Goal: Task Accomplishment & Management: Complete application form

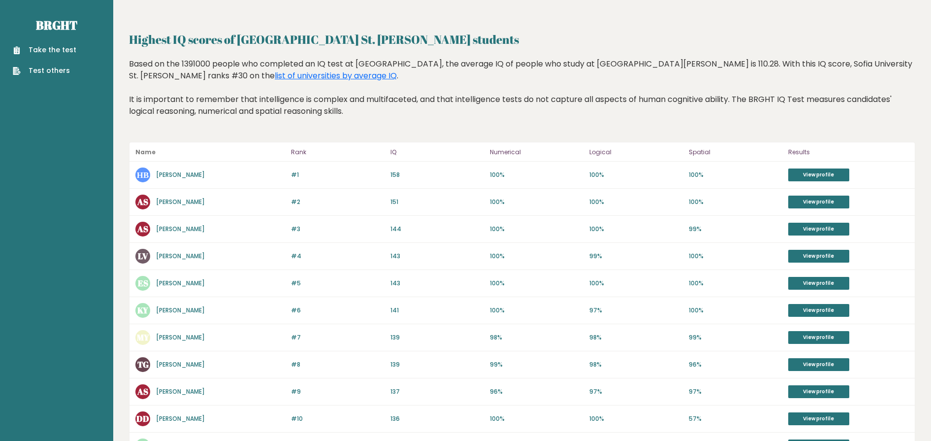
click at [163, 170] on link "[PERSON_NAME]" at bounding box center [180, 174] width 49 height 8
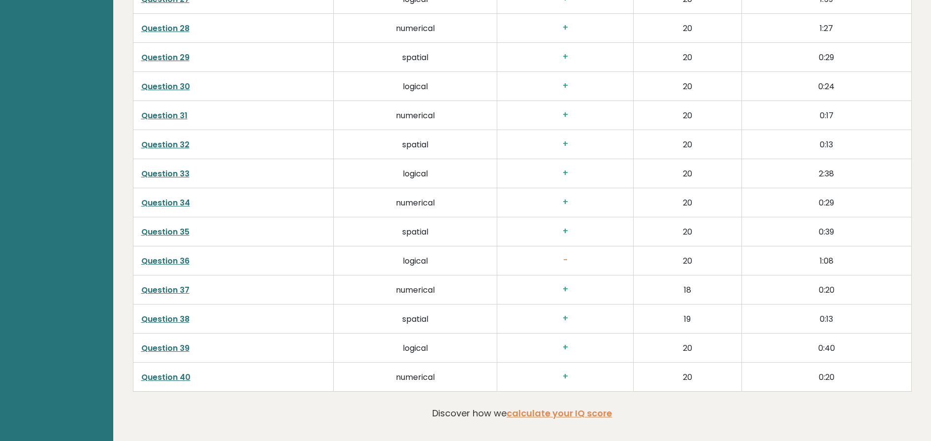
scroll to position [2369, 0]
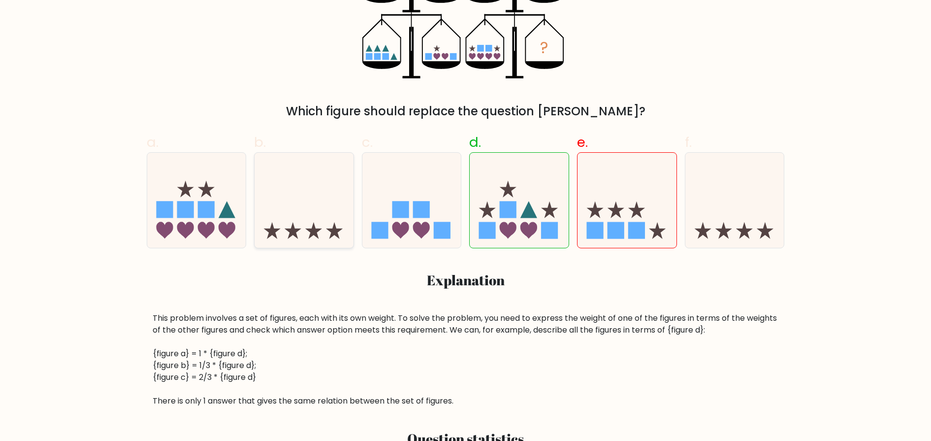
scroll to position [313, 0]
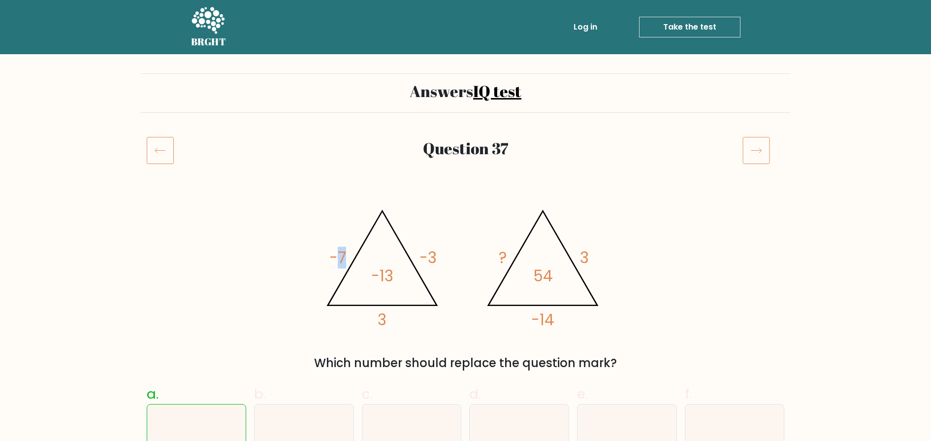
drag, startPoint x: 339, startPoint y: 243, endPoint x: 345, endPoint y: 243, distance: 5.9
click at [345, 243] on icon "@import url('[URL][DOMAIN_NAME]); -7 -3 3 -13 @import url('[URL][DOMAIN_NAME]);…" at bounding box center [465, 264] width 295 height 132
drag, startPoint x: 514, startPoint y: 267, endPoint x: 495, endPoint y: 257, distance: 21.1
click at [495, 257] on icon "@import url('https://fonts.googleapis.com/css?family=Abril+Fatface:400,100,100i…" at bounding box center [465, 264] width 295 height 132
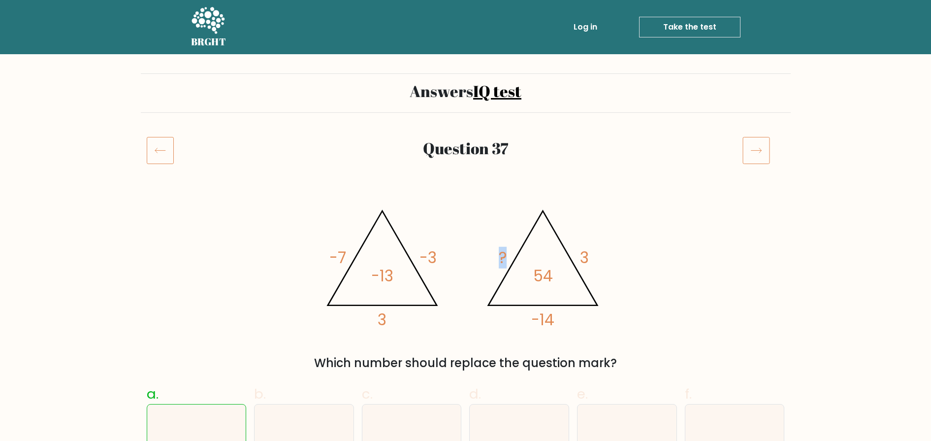
click at [495, 257] on icon "@import url('https://fonts.googleapis.com/css?family=Abril+Fatface:400,100,100i…" at bounding box center [465, 264] width 295 height 132
drag, startPoint x: 368, startPoint y: 274, endPoint x: 394, endPoint y: 281, distance: 26.4
click at [394, 281] on icon "@import url('https://fonts.googleapis.com/css?family=Abril+Fatface:400,100,100i…" at bounding box center [465, 264] width 295 height 132
drag, startPoint x: 412, startPoint y: 250, endPoint x: 438, endPoint y: 251, distance: 26.1
click at [438, 251] on icon "@import url('https://fonts.googleapis.com/css?family=Abril+Fatface:400,100,100i…" at bounding box center [465, 264] width 295 height 132
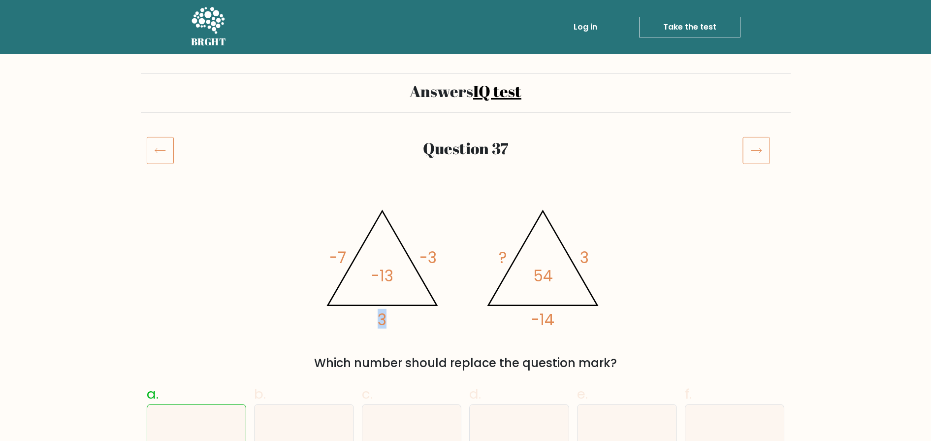
drag, startPoint x: 399, startPoint y: 314, endPoint x: 354, endPoint y: 308, distance: 45.2
click at [354, 308] on icon "@import url('https://fonts.googleapis.com/css?family=Abril+Fatface:400,100,100i…" at bounding box center [465, 264] width 295 height 132
drag, startPoint x: 362, startPoint y: 316, endPoint x: 395, endPoint y: 315, distance: 33.0
click at [394, 315] on icon "@import url('https://fonts.googleapis.com/css?family=Abril+Fatface:400,100,100i…" at bounding box center [465, 264] width 295 height 132
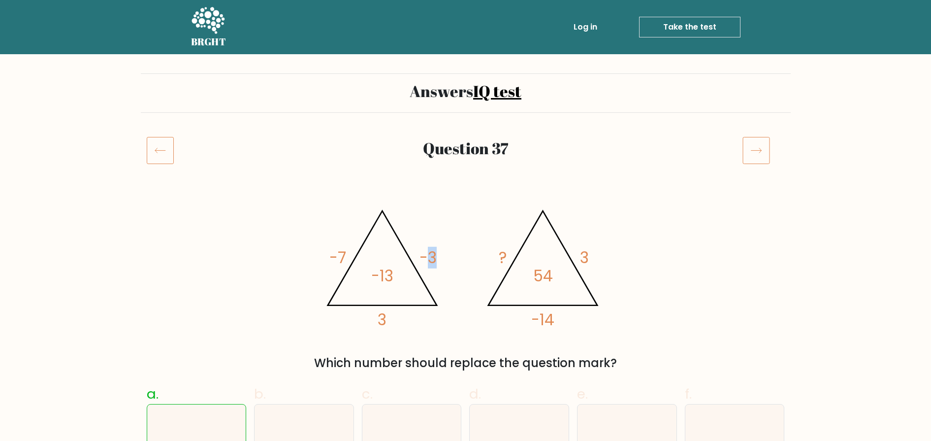
drag, startPoint x: 426, startPoint y: 253, endPoint x: 448, endPoint y: 261, distance: 23.2
click at [448, 261] on icon "@import url('https://fonts.googleapis.com/css?family=Abril+Fatface:400,100,100i…" at bounding box center [465, 264] width 295 height 132
drag, startPoint x: 399, startPoint y: 315, endPoint x: 372, endPoint y: 311, distance: 27.9
click at [372, 311] on icon "@import url('https://fonts.googleapis.com/css?family=Abril+Fatface:400,100,100i…" at bounding box center [465, 264] width 295 height 132
click at [359, 314] on icon "@import url('https://fonts.googleapis.com/css?family=Abril+Fatface:400,100,100i…" at bounding box center [465, 264] width 295 height 132
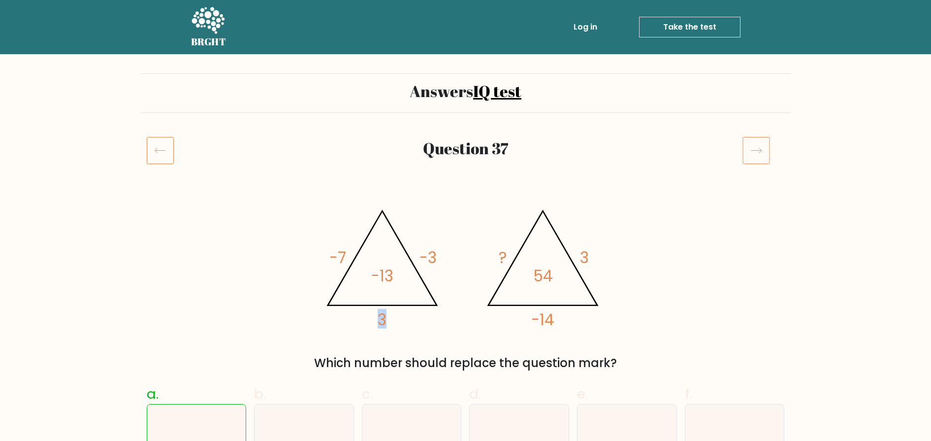
click at [389, 317] on icon "@import url('https://fonts.googleapis.com/css?family=Abril+Fatface:400,100,100i…" at bounding box center [465, 264] width 295 height 132
drag, startPoint x: 378, startPoint y: 273, endPoint x: 403, endPoint y: 273, distance: 25.1
click at [403, 273] on icon "@import url('https://fonts.googleapis.com/css?family=Abril+Fatface:400,100,100i…" at bounding box center [465, 264] width 295 height 132
click at [513, 320] on icon "@import url('https://fonts.googleapis.com/css?family=Abril+Fatface:400,100,100i…" at bounding box center [465, 264] width 295 height 132
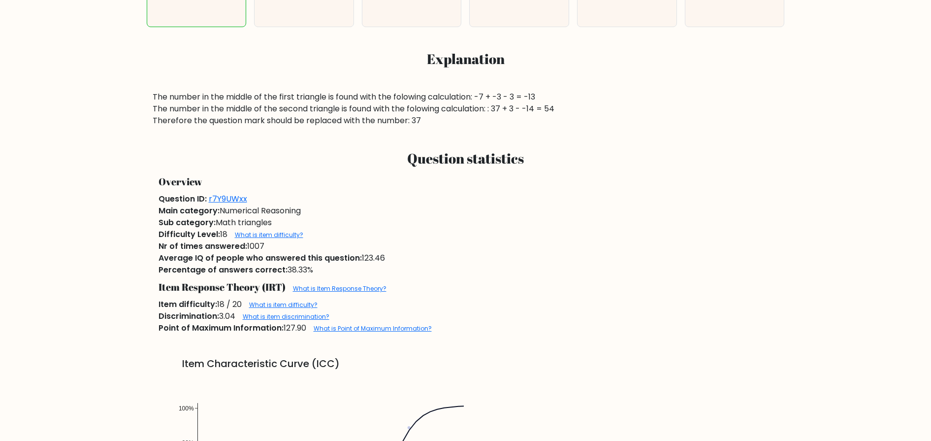
scroll to position [464, 0]
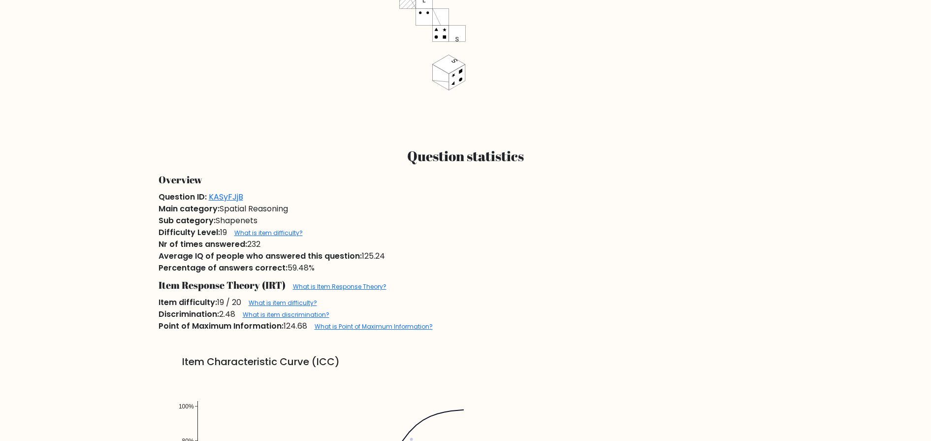
scroll to position [512, 0]
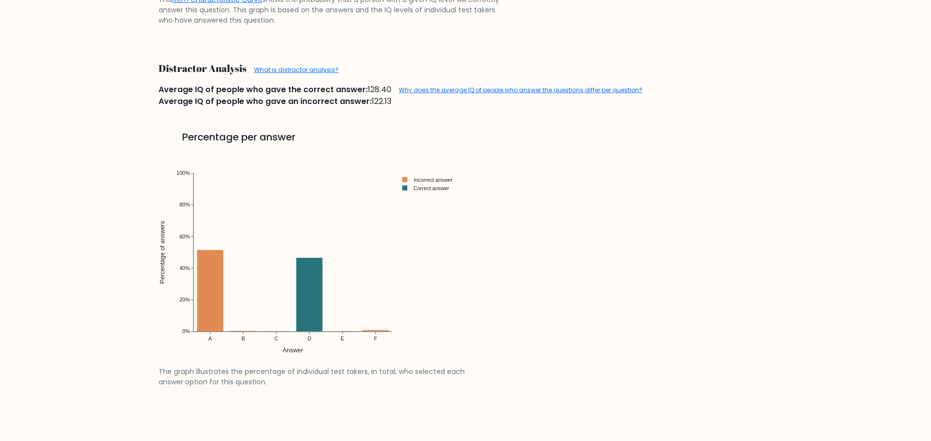
scroll to position [1105, 0]
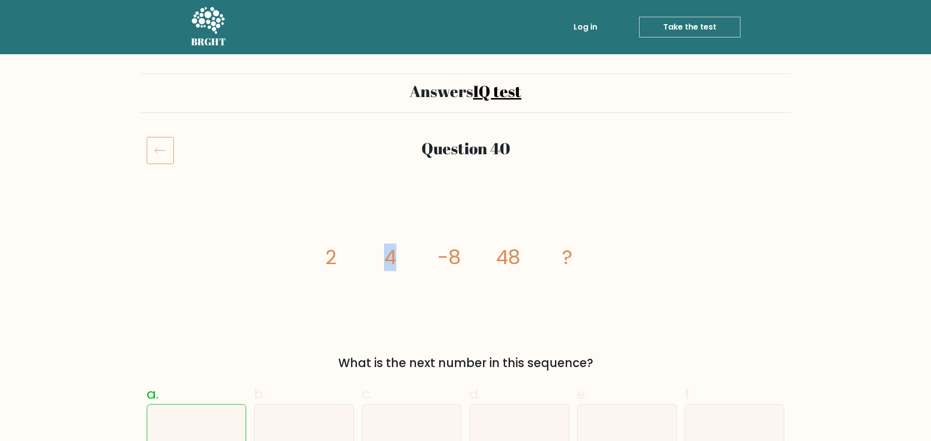
click at [387, 253] on tspan "4" at bounding box center [390, 258] width 12 height 28
click at [387, 251] on tspan "4" at bounding box center [390, 258] width 12 height 28
drag, startPoint x: 414, startPoint y: 256, endPoint x: 460, endPoint y: 252, distance: 46.5
click at [460, 252] on icon "image/svg+xml 2 4 -8 48 ?" at bounding box center [465, 264] width 295 height 132
click at [513, 239] on icon "image/svg+xml 2 4 -8 48 ?" at bounding box center [465, 264] width 295 height 132
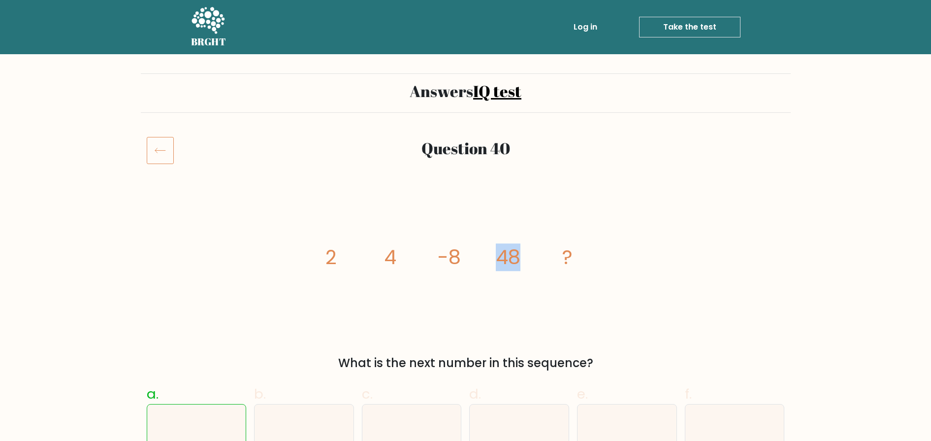
drag, startPoint x: 526, startPoint y: 256, endPoint x: 488, endPoint y: 250, distance: 39.3
click at [488, 250] on icon "image/svg+xml 2 4 -8 48 ?" at bounding box center [465, 264] width 295 height 132
click at [563, 258] on tspan "?" at bounding box center [567, 258] width 10 height 28
drag, startPoint x: 593, startPoint y: 248, endPoint x: 530, endPoint y: 245, distance: 63.1
click at [530, 245] on icon "image/svg+xml 2 4 -8 48 ?" at bounding box center [465, 264] width 295 height 132
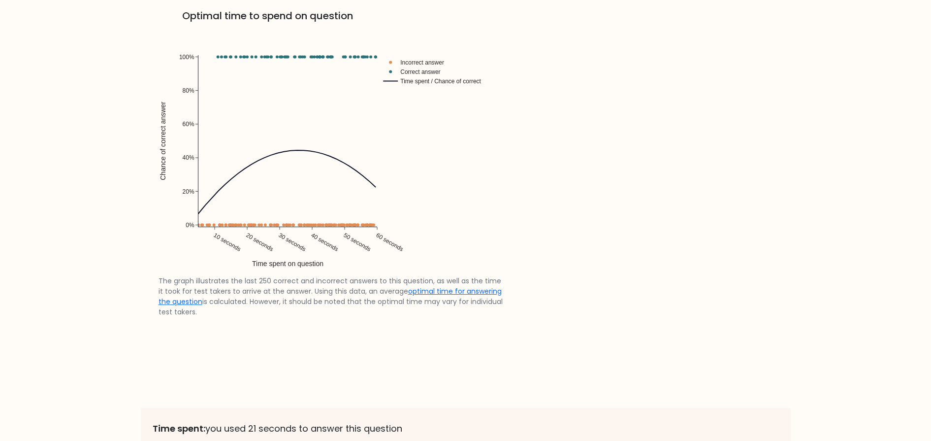
scroll to position [1978, 0]
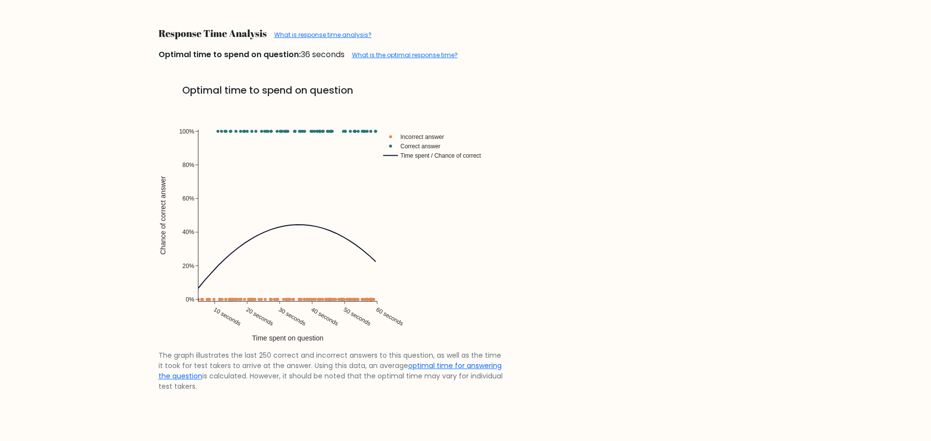
drag, startPoint x: 477, startPoint y: 236, endPoint x: 454, endPoint y: 195, distance: 47.6
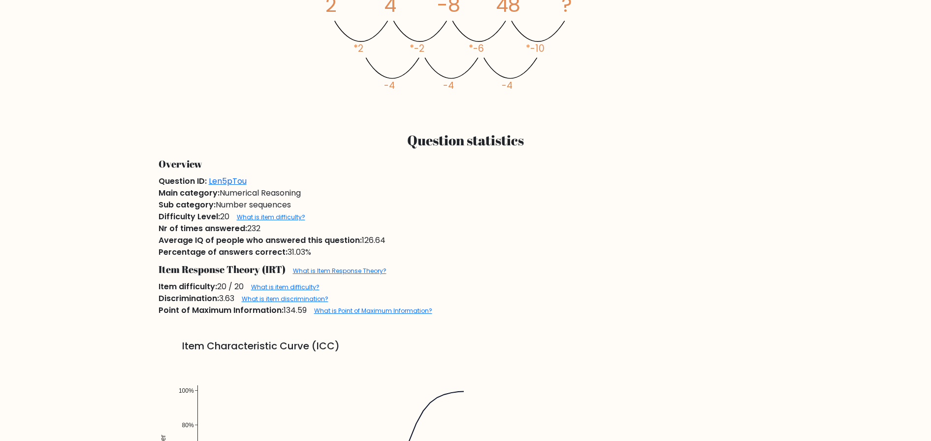
scroll to position [0, 0]
